Goal: Navigation & Orientation: Find specific page/section

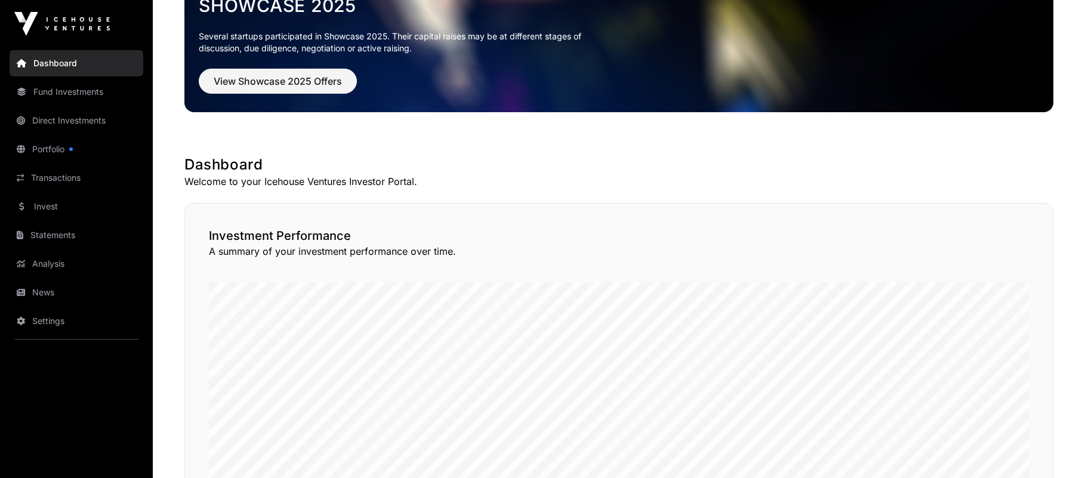
scroll to position [75, 0]
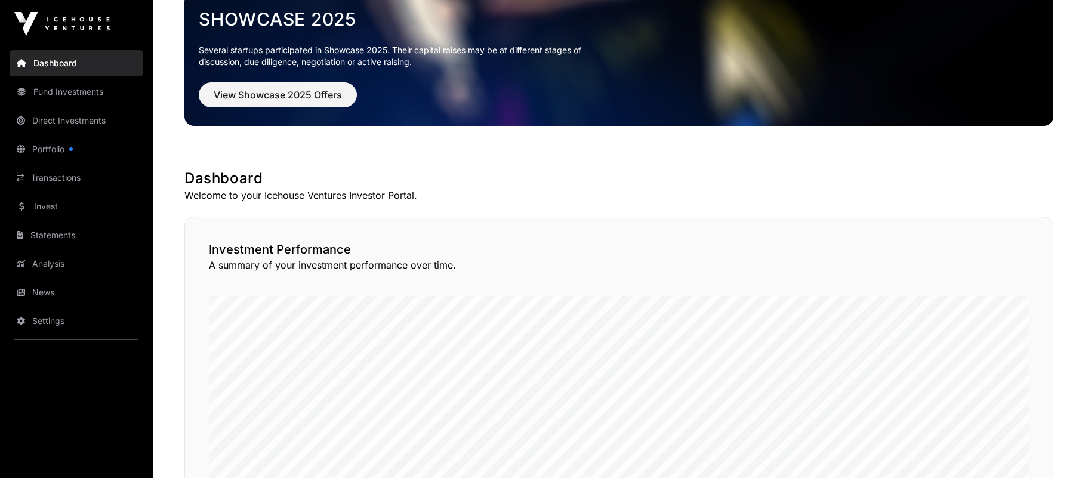
click at [64, 63] on link "Dashboard" at bounding box center [77, 63] width 134 height 26
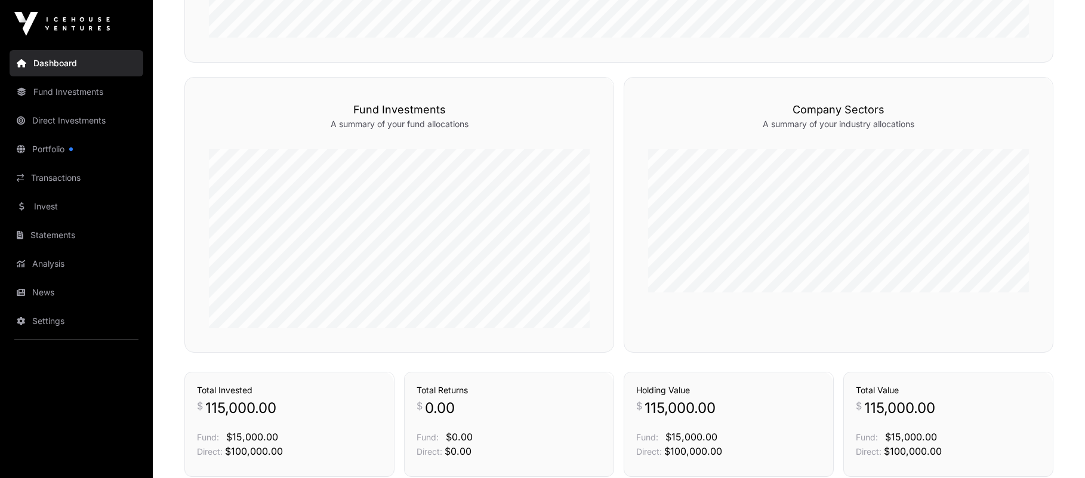
scroll to position [570, 0]
click at [91, 119] on link "Direct Investments" at bounding box center [77, 120] width 134 height 26
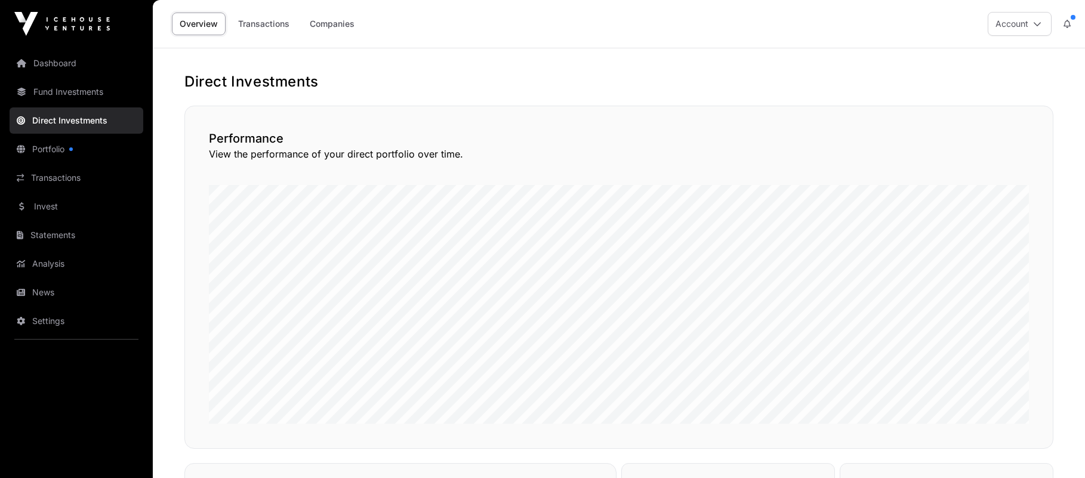
click at [53, 150] on link "Portfolio" at bounding box center [77, 149] width 134 height 26
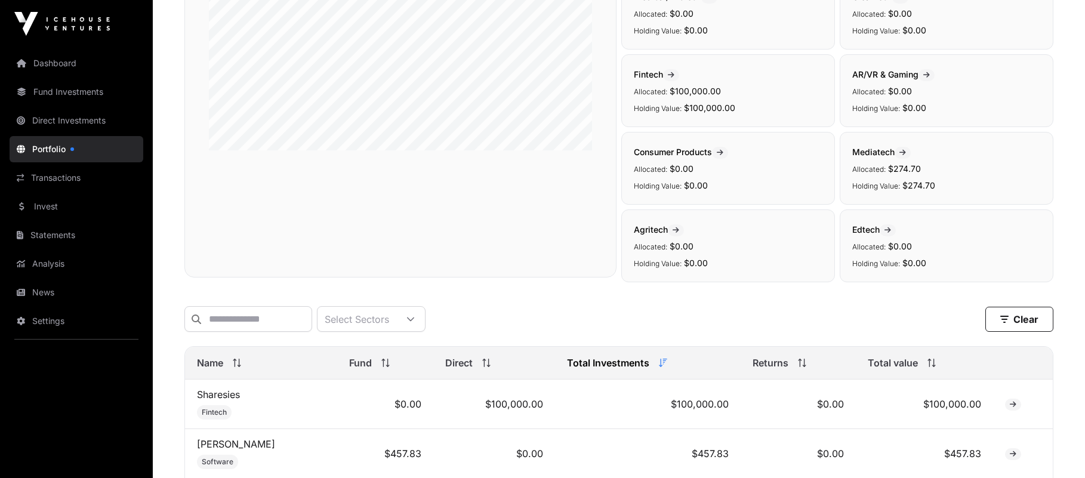
scroll to position [157, 0]
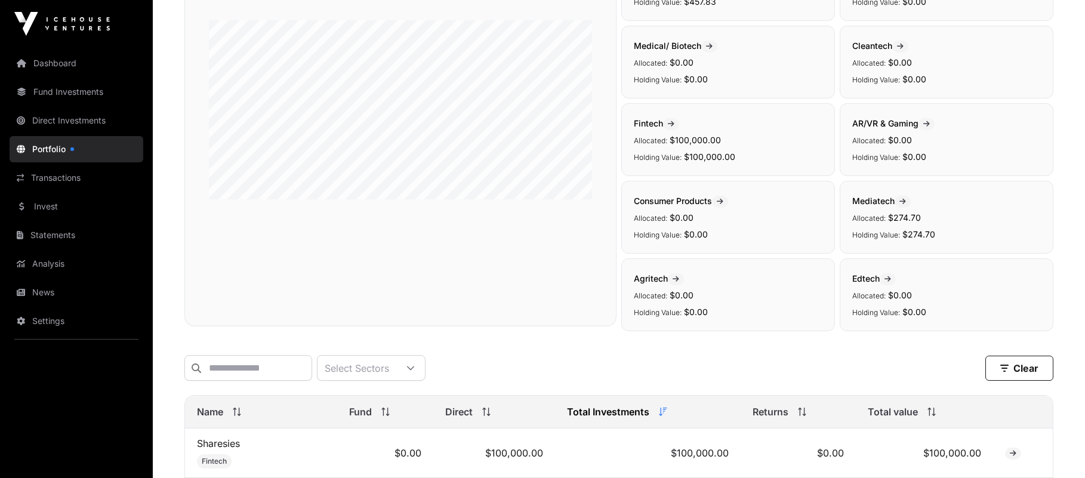
click at [54, 234] on link "Statements" at bounding box center [77, 235] width 134 height 26
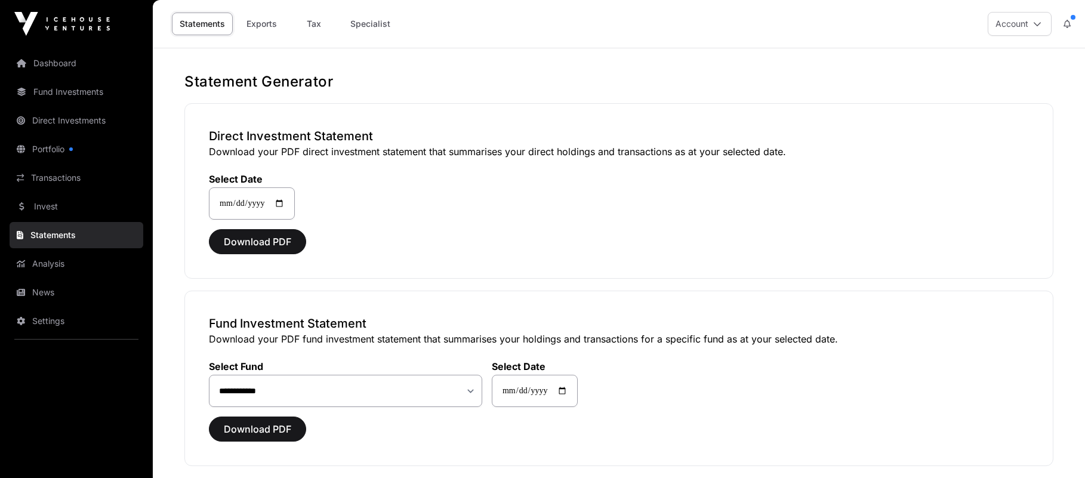
click at [75, 178] on link "Transactions" at bounding box center [77, 178] width 134 height 26
